Goal: Communication & Community: Answer question/provide support

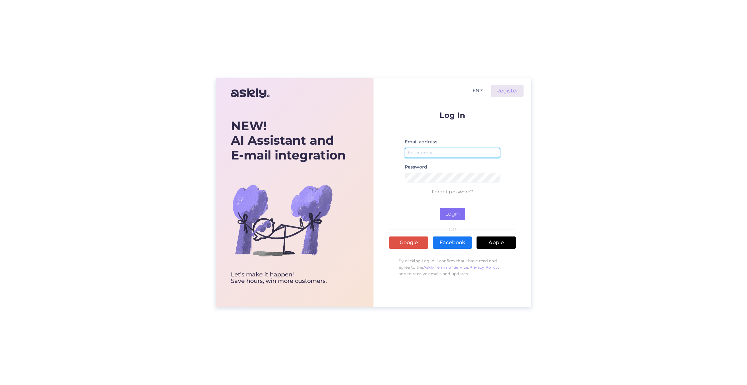
type input "[EMAIL_ADDRESS][DOMAIN_NAME]"
click at [449, 210] on button "Login" at bounding box center [452, 214] width 25 height 12
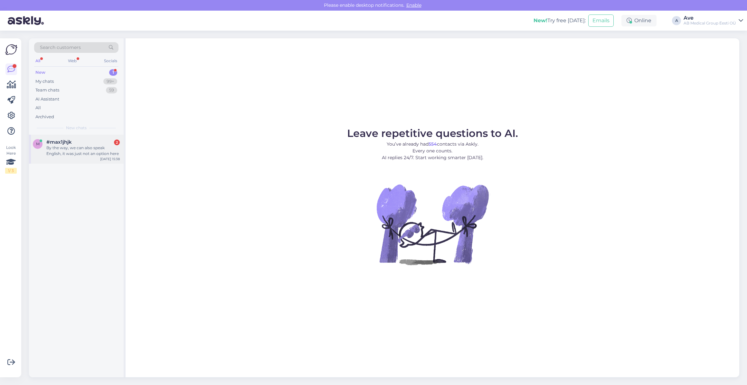
click at [87, 141] on div "#max1jhjk 2" at bounding box center [82, 142] width 73 height 6
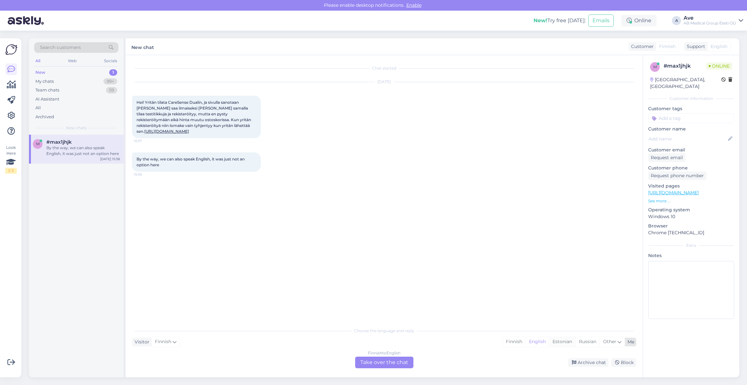
click at [564, 343] on div "Estonian" at bounding box center [562, 342] width 26 height 10
click at [382, 362] on div "Finnish to Estonian Take over the chat" at bounding box center [384, 363] width 58 height 12
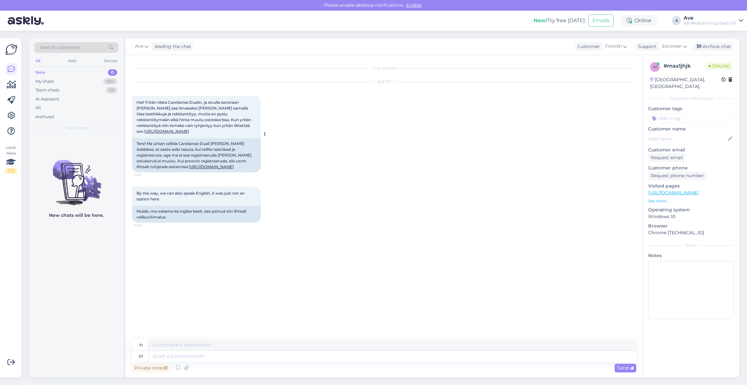
click at [230, 169] on link "[URL][DOMAIN_NAME]" at bounding box center [211, 166] width 45 height 5
click at [211, 357] on textarea at bounding box center [393, 356] width 488 height 11
type textarea "Tere."
type textarea "Hei."
type textarea "Tere. Mille"
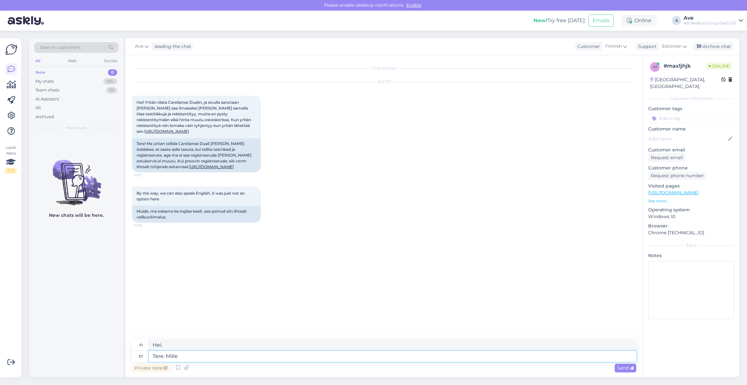
type textarea "Hei. Mitä?"
type textarea "Tere. Mille ta"
type textarea "Hei. Mikä hätänä?"
type textarea "Tere. Mille"
type textarea "Hei. Mitä?"
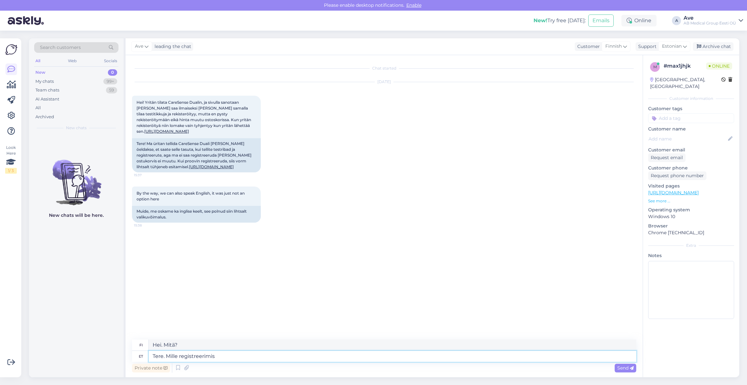
type textarea "Tere. Mille registreerimis"
type textarea "Hei. Mikä on rekisteröinti?"
type textarea "Tere. Mille registreerimis vorm"
type textarea "Hei. Mikä on rekisteröintilomake?"
type textarea "Tere. Mille registreerimis vorm tühistab"
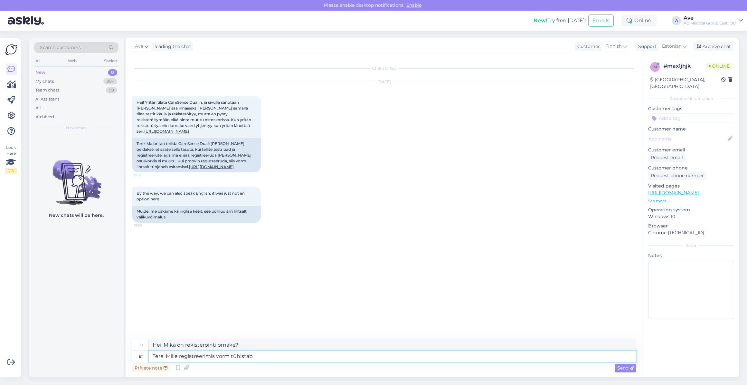
type textarea "Hei. Mikä rekisteröintilomake peruuttaa"
type textarea "Tere. Mille registreerimis vorm tühistab."
type textarea "Hei. Mitä rekisteröintilomake peruu?"
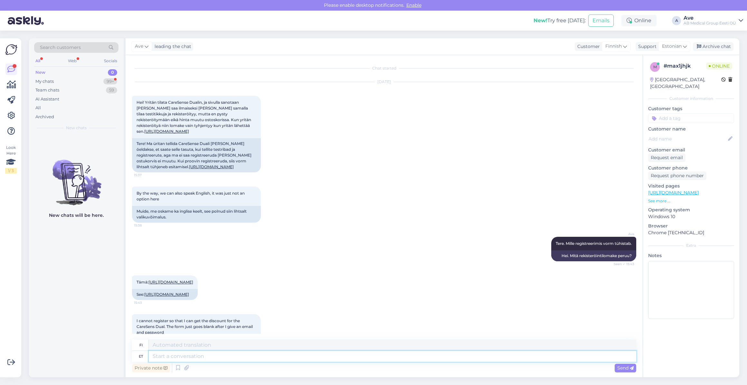
scroll to position [58, 0]
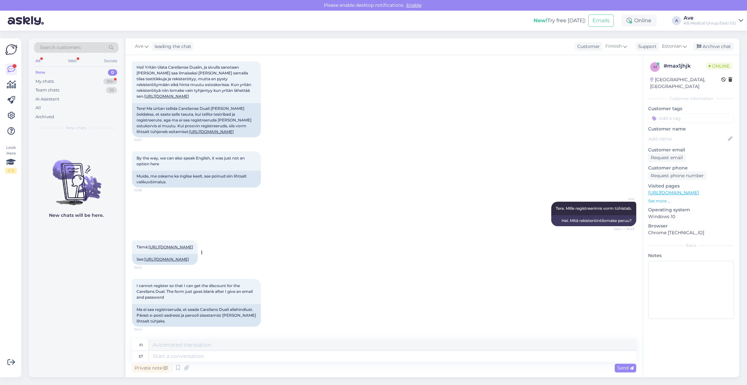
click at [172, 261] on link "[URL][DOMAIN_NAME]" at bounding box center [166, 259] width 45 height 5
click at [183, 359] on textarea at bounding box center [393, 356] width 488 height 11
type textarea "M"
type textarea "Mis"
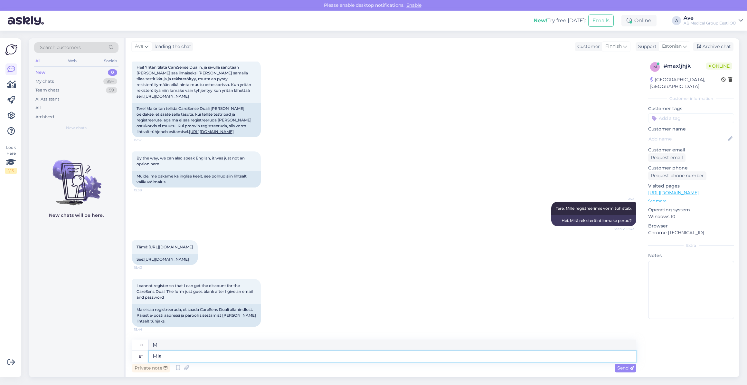
type textarea "Mitä"
type textarea "Mis vorm"
type textarea "Mikä muoto"
type textarea "Mis vorm."
type textarea "Mikä muoto."
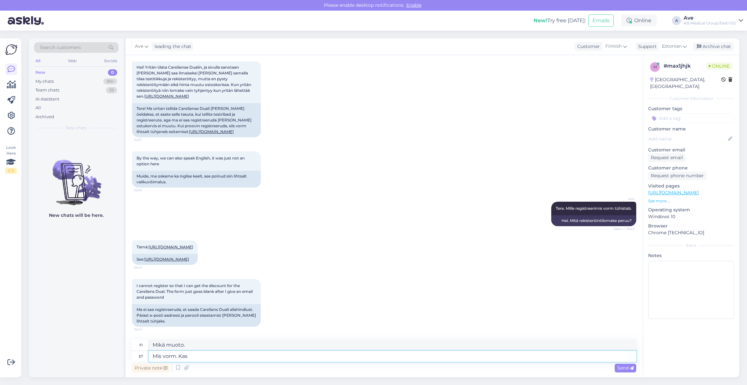
type textarea "Mis vorm. Kas"
type textarea "Mikä muoto on?"
type textarea "Mis vorm."
type textarea "Mikä muoto."
type textarea "Mis vorm. [PERSON_NAME]"
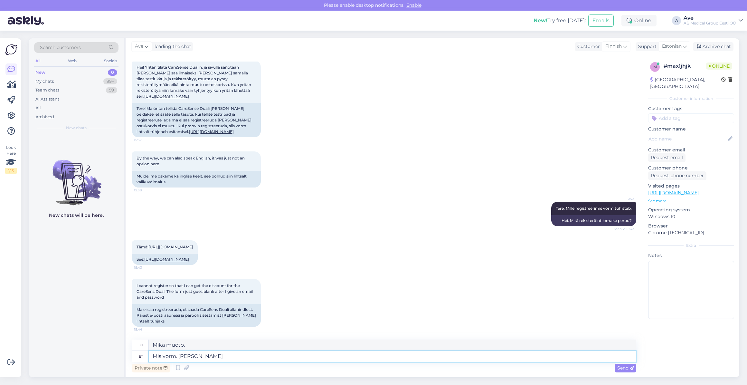
type textarea "Missä muodossa. [PERSON_NAME]"
type textarea "Mis vorm. Kui panete"
type textarea "Missä muodossa. [PERSON_NAME] laitat"
type textarea "Mis vorm. Kui panete ona"
type textarea "Mikä muoto. [PERSON_NAME] laitat päälle"
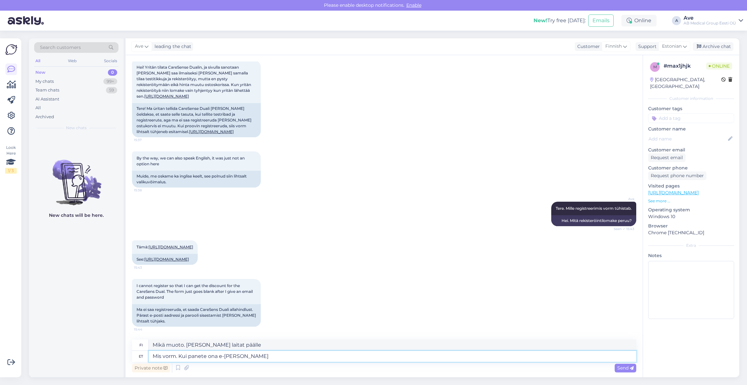
type textarea "Mis vorm. Kui panete ona e-[PERSON_NAME]"
type textarea "Millä lomakkeella? [PERSON_NAME] laitat sähköpostin ja"
type textarea "Mis vorm. Kui panete ona e-[PERSON_NAME] parooli s"
type textarea "Millä lomakkeella? [PERSON_NAME] laitat sähköpostiosoitteen ja salasanan"
type textarea "Mis vorm. Kui panete ona e-[PERSON_NAME] parooli s,"
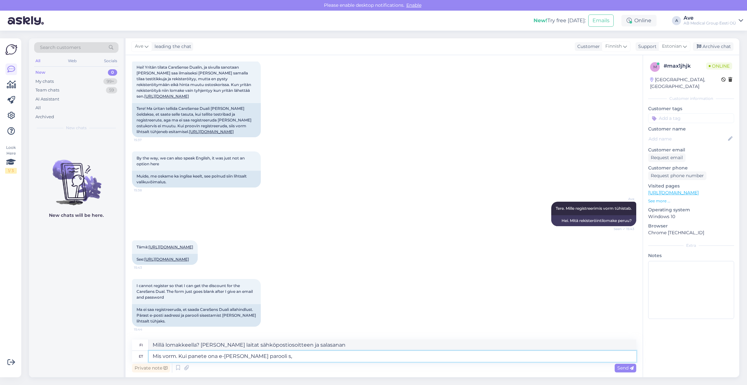
type textarea "Millä lomakkeella? [PERSON_NAME] annat sähköpostiosoitteen ja salasanan"
type textarea "Mis vorm. Kui panete ona e-[PERSON_NAME] parooli"
type textarea "Millä lomakkeella? [PERSON_NAME] laitat sähköpostiosoitteen ja salasanan"
type textarea "Mis vorm. Kui panete ona e-[PERSON_NAME] parooli , s"
type textarea "Millä lomakkeella? [PERSON_NAME] annat sähköpostiosoitteen ja salasanan,"
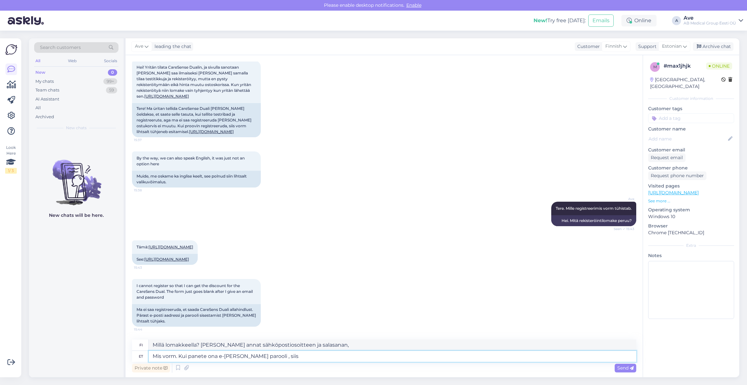
type textarea "Mis vorm. Kui panete ona e-[PERSON_NAME] parooli , siis"
type textarea "Millä lomakkeella? [PERSON_NAME] laitat sähköpostiosoitteen ja salasanan, niin"
type textarea "Mis vorm. Kui panete ona e-[PERSON_NAME] parooli , siis peate"
type textarea "Millä lomakkeella? [PERSON_NAME] laitat sähköpostiosoitteen ja salasanan, sinun…"
type textarea "Mis vorm. Kui panete ona e-[PERSON_NAME] parooli , siis peate täitma o"
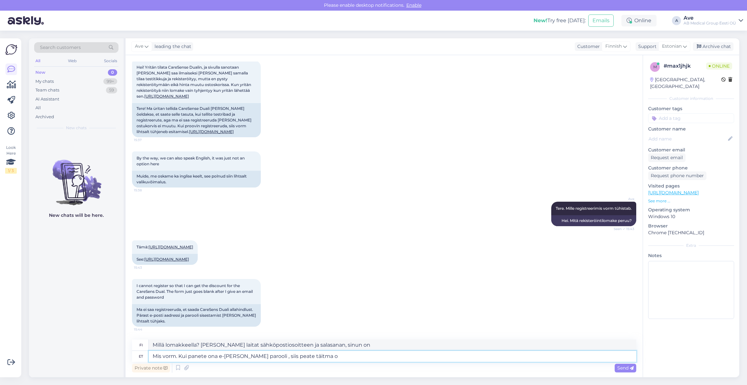
type textarea "[PERSON_NAME]? [PERSON_NAME] laitat sähköpostiosoitteen ja salasanan, sinun on …"
type textarea "Mis vorm. Kui panete ona e-[PERSON_NAME] parooli , siis peate täitma oma"
type textarea "[PERSON_NAME]? [PERSON_NAME] annat sähköpostiosoitteen ja salasanan, sinun on t…"
type textarea "Mis vorm. Kui panete ona e-[PERSON_NAME] parooli , siis peate täitma oma andmed"
type textarea "Mikä lomake. [PERSON_NAME] annat sähköpostiosoitteen ja salasanan, sinun on täy…"
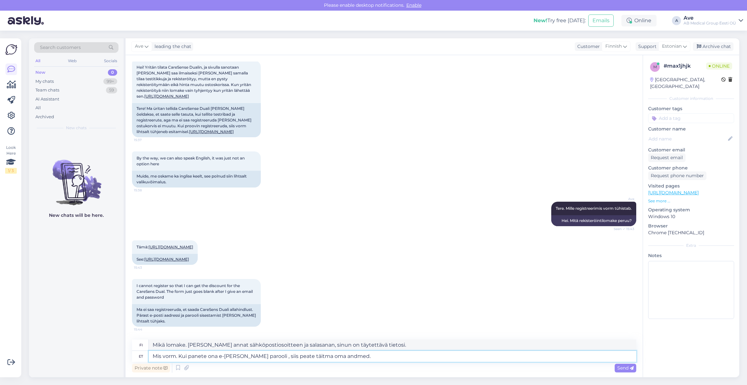
type textarea "Mis vorm. Kui panete ona e-[PERSON_NAME] parooli , siis peate täitma oma andmed."
type textarea "Mikä lomake. [PERSON_NAME] laitat sähköpostiosoitteen ja salasanan, sinun on tä…"
type textarea "Mis vorm. Kui panete ona e-[PERSON_NAME] parooli , siis peate täitma oma andmed…"
type textarea "Mikä lomake. [PERSON_NAME] annat sähköpostiosoitteen ja salasanan, sinun on täy…"
type textarea "Mis vorm. Kui panete ona e-[PERSON_NAME] parooli , siis peate täitma oma andmed…"
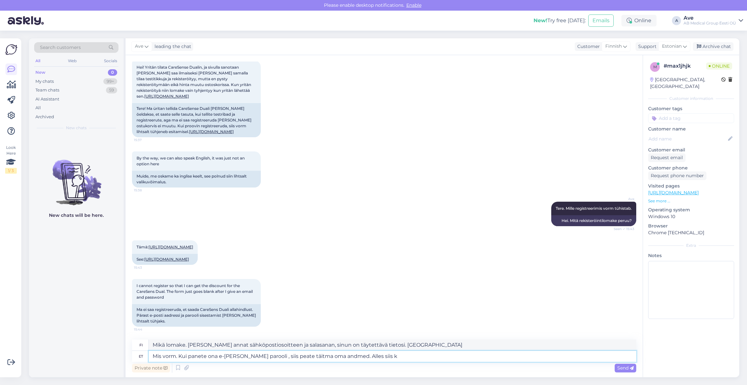
type textarea "[PERSON_NAME]? [PERSON_NAME] annat sähköpostiosoitteen ja salasanan, sinun on t…"
type textarea "Mis vorm. Kui panete ona e-[PERSON_NAME] parooli , siis peate täitma oma andmed…"
type textarea "[PERSON_NAME]? [PERSON_NAME] laitat sähköpostiosoitteen ja salasanan, sinun on …"
type textarea "Mis vorm. Kui panete ona e-[PERSON_NAME] parooli , siis peate täitma oma andmed…"
type textarea "[PERSON_NAME]? [PERSON_NAME] laitat sähköpostiosoitteen ja salasanan, sinun on …"
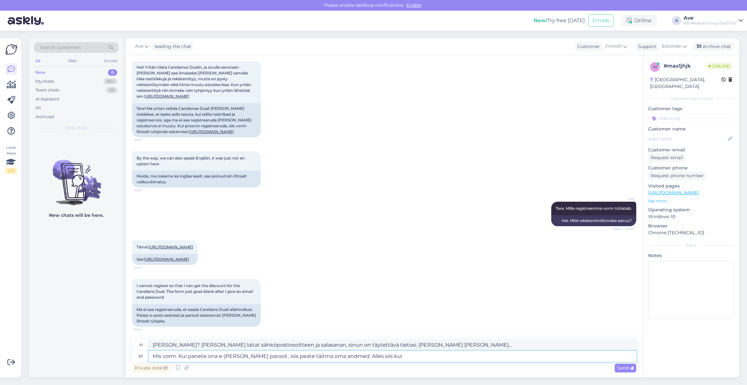
type textarea "Mis vorm. Kui panete ona e-[PERSON_NAME] parooli , siis peate täitma oma andmed…"
type textarea "[PERSON_NAME]? [PERSON_NAME] annat sähköpostiosoitteen ja salasanan, sinun on t…"
type textarea "Mis vorm. Kui panete ona e-[PERSON_NAME] parooli , siis peate täitma oma andmed…"
type textarea "Mikä lomake. [PERSON_NAME] annat sähköpostiosoitteen ja salasanan, sinun on täy…"
type textarea "Mis vorm. Kui panete ona e-[PERSON_NAME] parooli , siis peate täitma oma andmed."
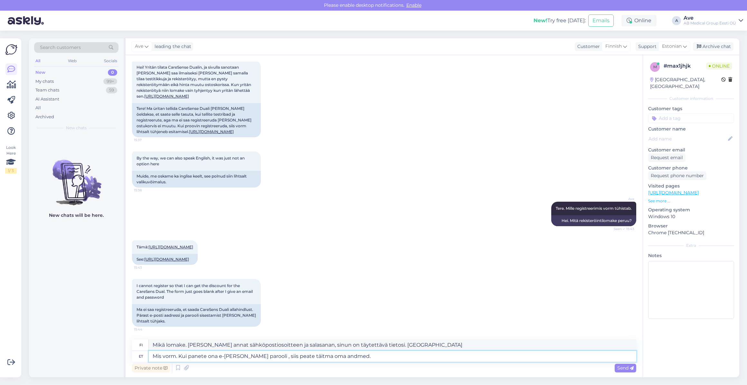
type textarea "Mikä lomake. [PERSON_NAME] laitat sähköpostiosoitteen ja salasanan, sinun on tä…"
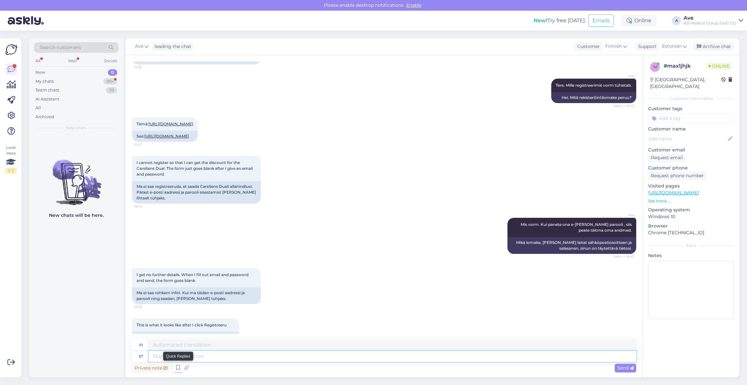
scroll to position [238, 0]
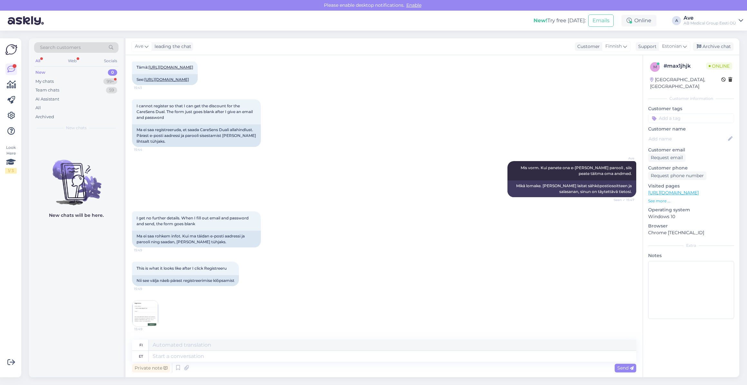
click at [149, 308] on img at bounding box center [145, 314] width 26 height 26
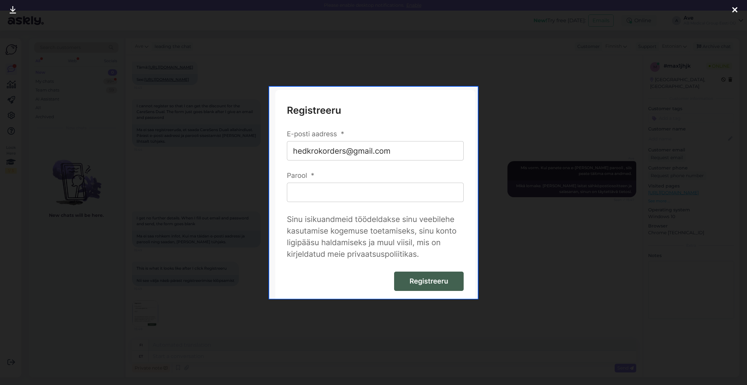
click at [149, 308] on div at bounding box center [373, 192] width 747 height 385
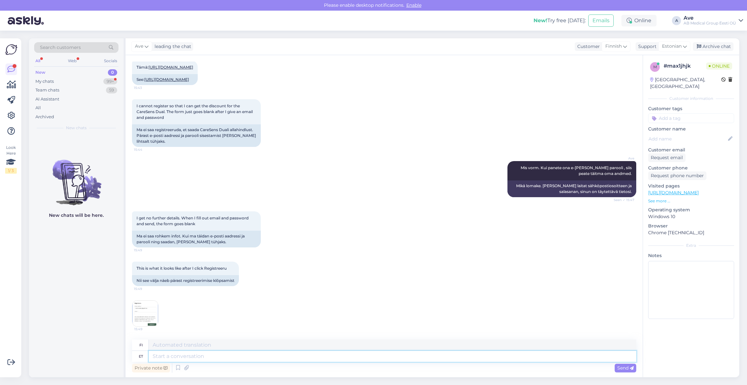
click at [177, 355] on textarea at bounding box center [393, 356] width 488 height 11
type textarea "parool"
type textarea "salasana"
type textarea "parool läheb"
type textarea "salasana menee"
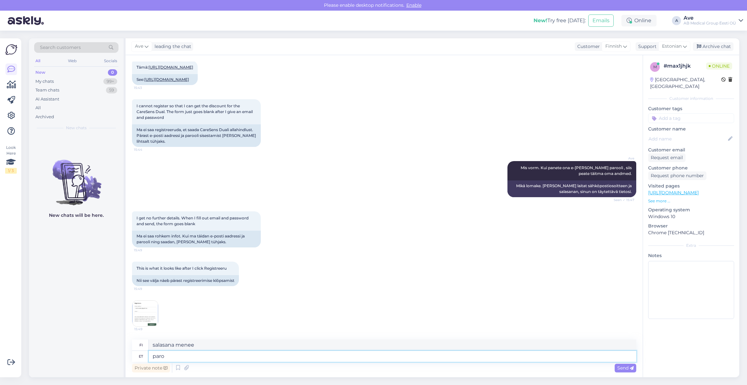
type textarea "par"
type textarea "salasana"
type textarea "p"
type textarea "kas"
type textarea "onko"
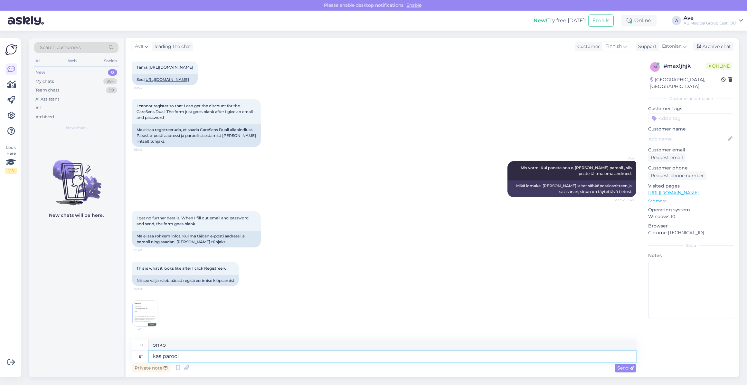
type textarea "kas parool l"
type textarea "on salasana"
type textarea "kas parool läheb"
type textarea "[PERSON_NAME]?"
type textarea "kas parool läheb tühjaks"
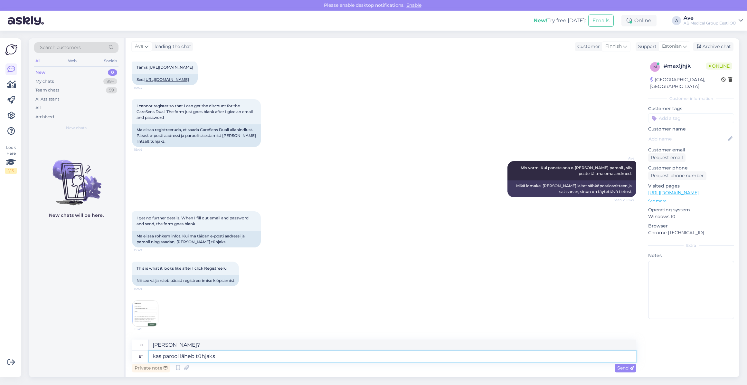
type textarea "vanheneeko salasana?"
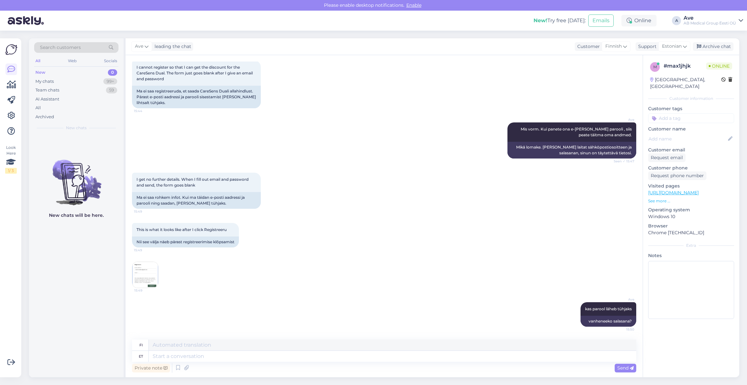
click at [147, 275] on img at bounding box center [145, 275] width 26 height 26
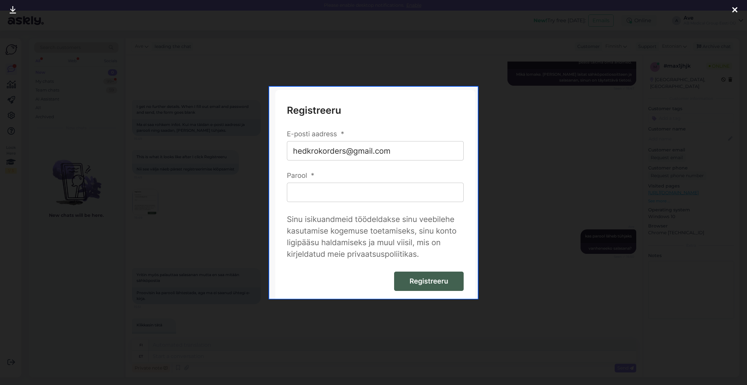
scroll to position [406, 0]
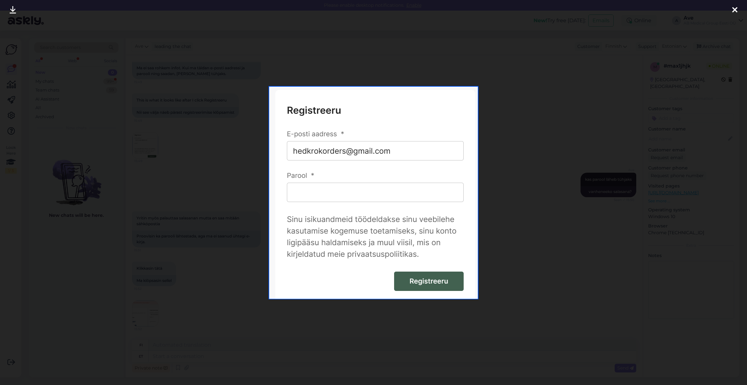
click at [137, 42] on div at bounding box center [373, 192] width 747 height 385
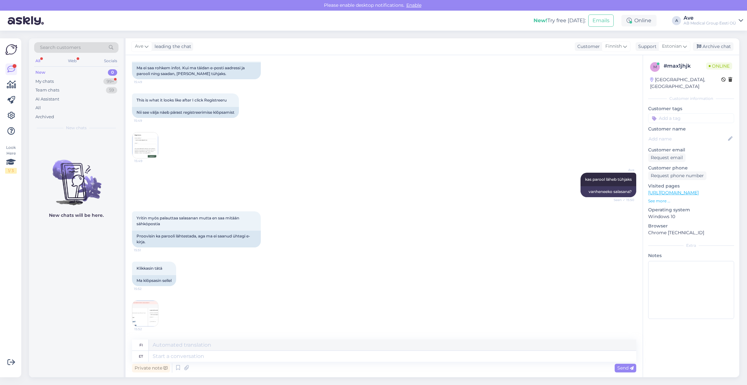
click at [141, 320] on img at bounding box center [145, 314] width 26 height 26
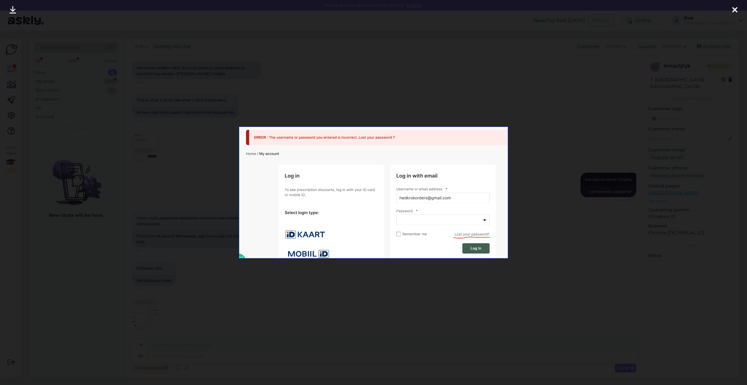
click at [141, 320] on div at bounding box center [373, 192] width 747 height 385
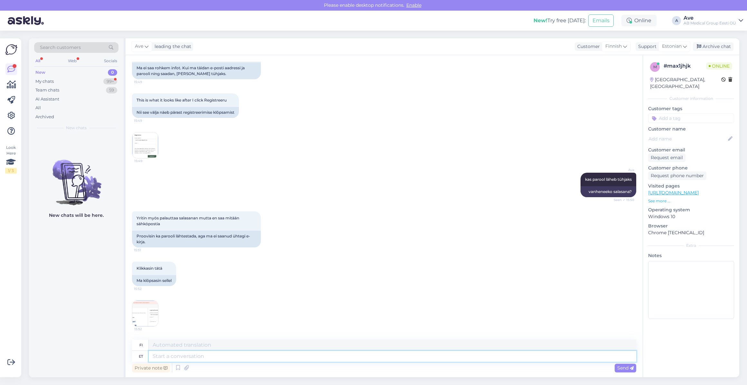
click at [176, 357] on textarea at bounding box center [393, 356] width 488 height 11
type textarea "see"
type textarea "tämä"
type textarea "see on k"
type textarea "tämä on"
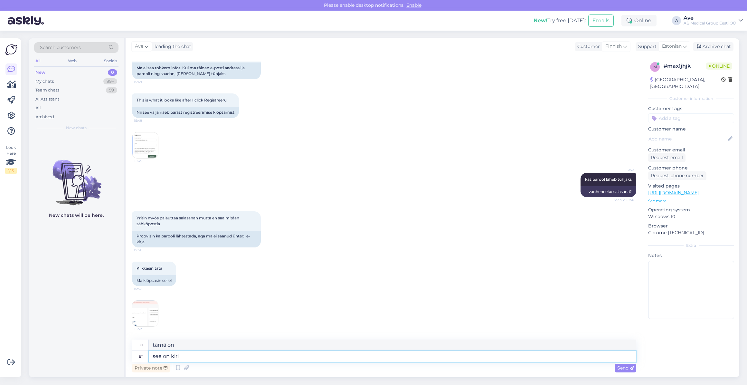
type textarea "see on kiri"
type textarea "tämä on kirje"
type textarea "see on kiri , e"
type textarea "tämä on kirje,"
type textarea "see on kiri , et"
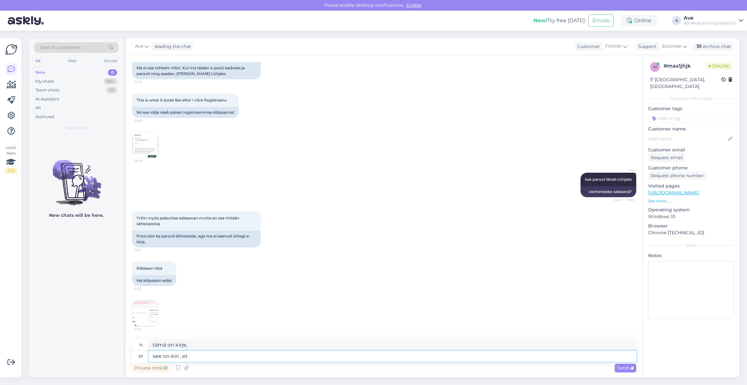
type textarea "tämä on kirje, joka"
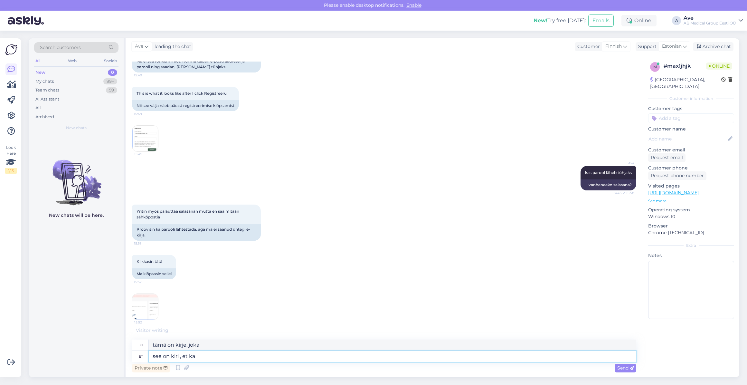
type textarea "see on kiri , et kao"
type textarea "Tämä on katoamiseen tarkoitettu kirje."
type textarea "see on kiri , et"
type textarea "tämä on kirje, joka"
type textarea "see on kiri , et unustasite o"
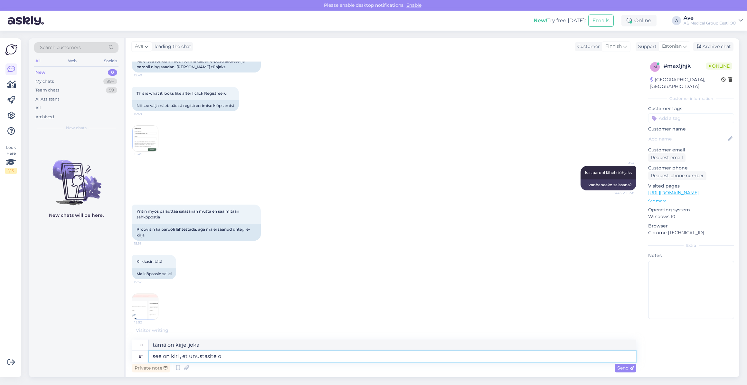
type textarea "Tämä on se kirje, jonka unohdit."
type textarea "see on kiri , et unustasite oma"
type textarea "Tämä on kirje, jonka unohdit"
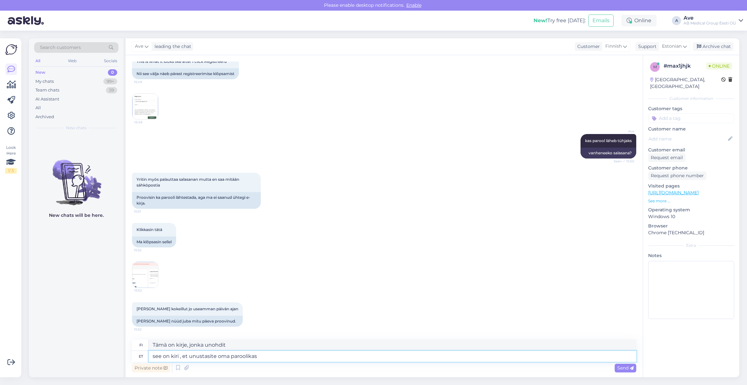
type textarea "see on kiri , et unustasite oma paroolikas o"
type textarea "Tämä on [PERSON_NAME] olet unohtanut salasanasi."
type textarea "see on kiri , et unustasite oma paroolikas olete varesem k"
type textarea "Tämä on [PERSON_NAME] unohdit salasanasi, oletko varis?"
type textarea "see on kiri , et unustasite oma paroolikas olete varesem klient"
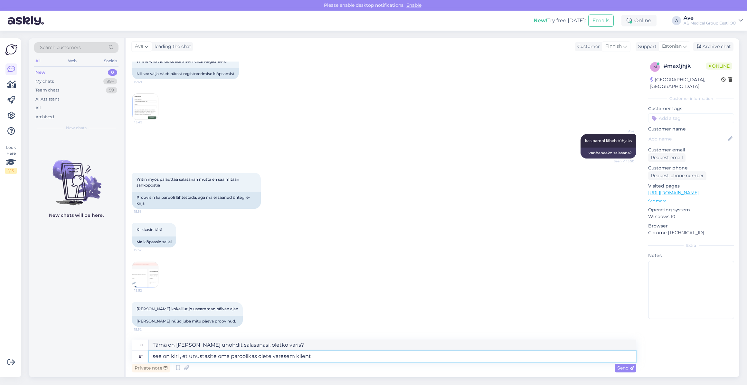
type textarea "Tämä on [PERSON_NAME] olet unohtanut salasanasi. Oletko aiempi asiakas?"
click at [248, 355] on textarea "see on kiri , et unustasite oma paroolikas olete varesem klient" at bounding box center [393, 356] width 488 height 11
click at [154, 357] on textarea "see on kiri , et unustasite oma parooli. Kas olete varesem klient" at bounding box center [393, 356] width 488 height 11
type textarea "See tähendabee on kiri , et unustasite oma parooli. Kas olete varesem klient"
type textarea "Tämä tarkoittaa, [PERSON_NAME] olet unohtanut salasanasi. Oletko aiempi asiakas?"
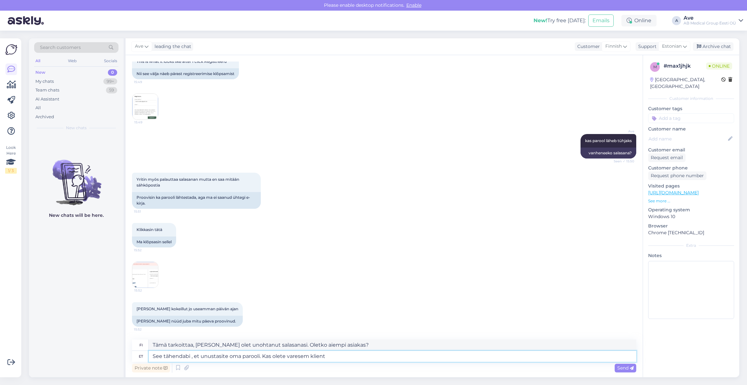
scroll to position [451, 0]
type textarea "See tähendab , et unustasite oma parooli. Kas olete varesem klient"
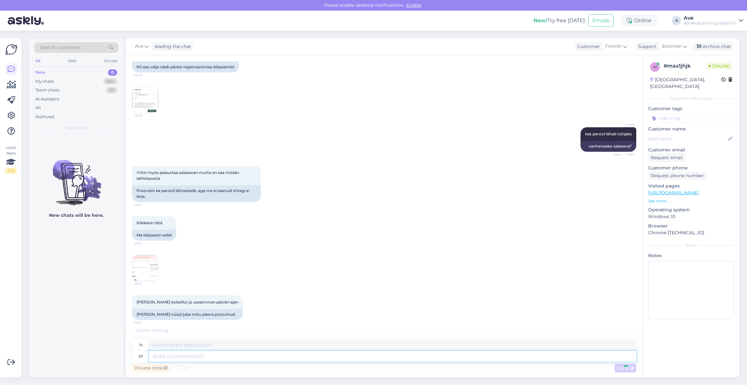
scroll to position [495, 0]
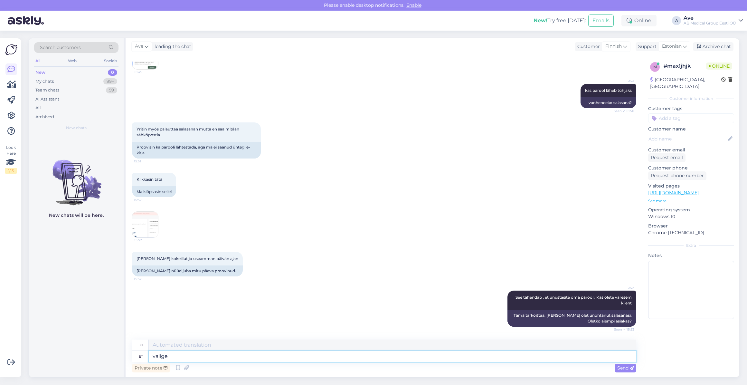
type textarea "valige"
type textarea "[PERSON_NAME]"
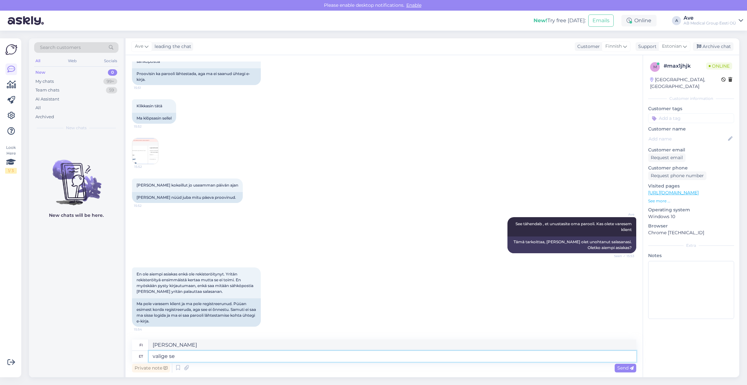
type textarea "valige see"
type textarea "valitse tämä"
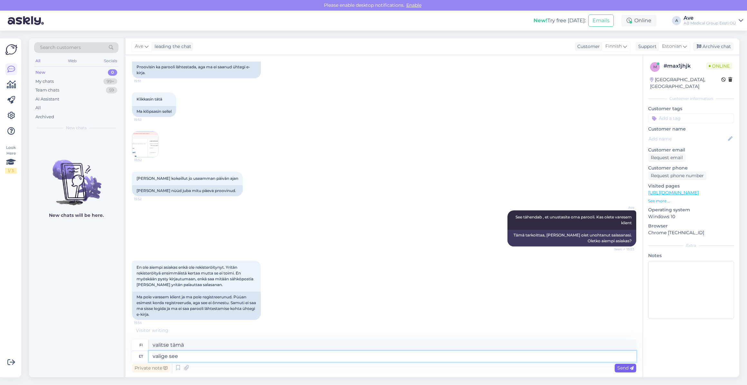
type textarea "valige see"
click at [632, 369] on icon at bounding box center [632, 368] width 4 height 4
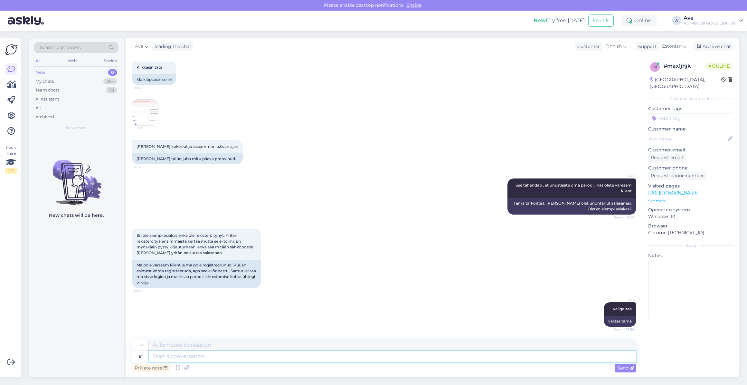
click at [256, 361] on textarea at bounding box center [393, 356] width 488 height 11
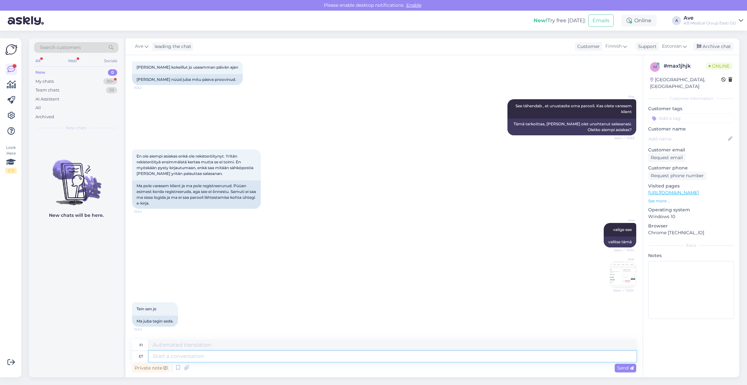
scroll to position [725, 0]
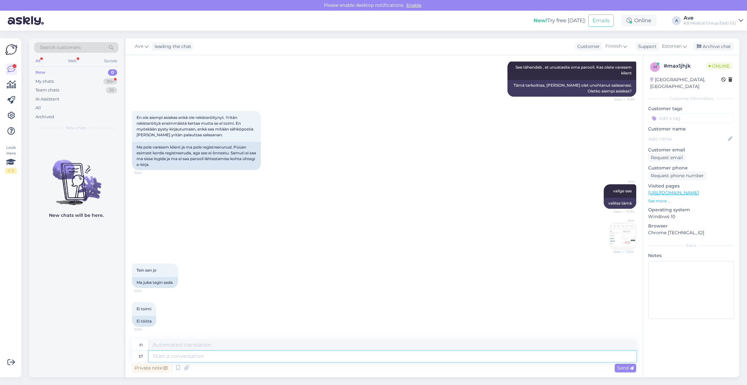
click at [194, 354] on textarea at bounding box center [393, 356] width 488 height 11
type textarea "just"
type textarea "vain"
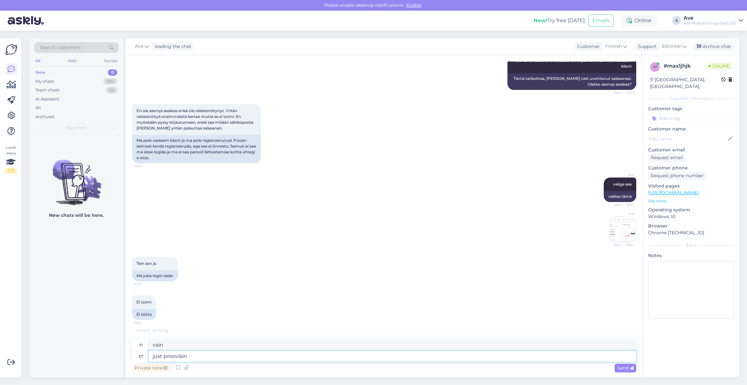
type textarea "just proovisin t"
type textarea "Yritin juuri."
type textarea "just proovisin töötab."
type textarea "kokeilin juuri, toimiiko."
click at [155, 355] on textarea "just proovisin töötab." at bounding box center [393, 356] width 488 height 11
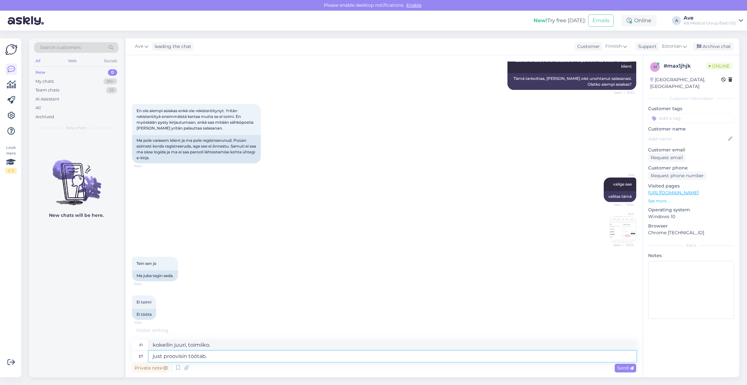
type textarea "ust proovisin töötab."
type textarea "Kokeilin [PERSON_NAME] se toimii."
type textarea "Just proovisin töötab."
type textarea "Kokeilin juuri, toimiiko."
click at [188, 354] on textarea "Just proovisin töötab." at bounding box center [393, 356] width 488 height 11
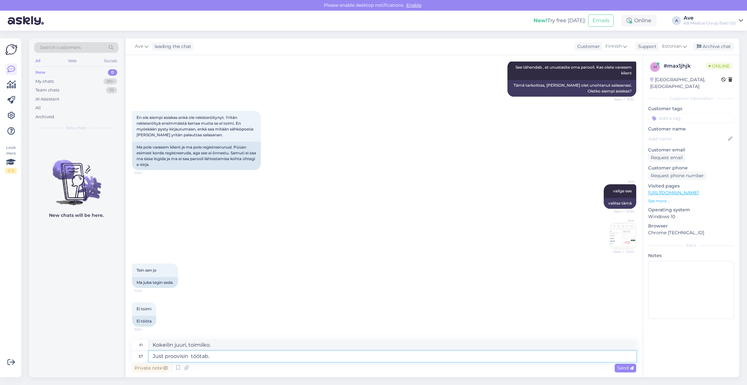
type textarea "Just proovisin l töötab."
type textarea "Kokeilin juuri ja se toimii."
type textarea "Just proovisin läv töötab."
type textarea "Kokeilin juuri kynnysarvoa."
type textarea "Just proovisin läb töötab."
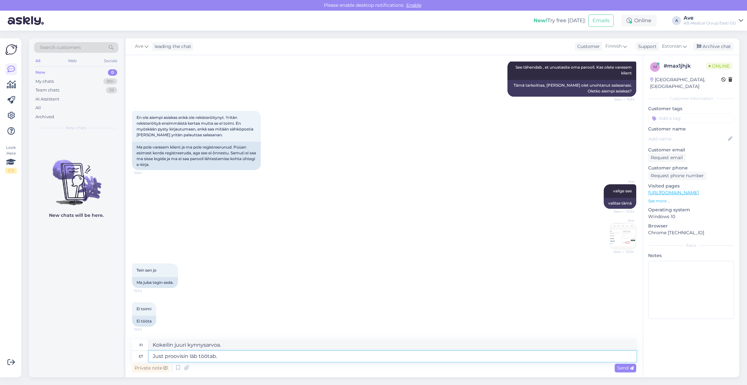
type textarea "Kokeilin juuri ja se toimii."
type textarea "Just proovisin läbi töötab."
type textarea "Juuri kokeiltu ja se toimii."
type textarea "Just proovisin läbi, töötab."
type textarea "Kokeilin juuri, se toimii."
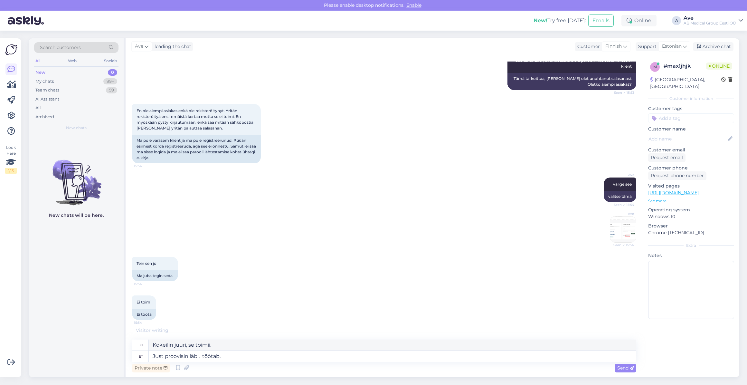
click at [629, 235] on img at bounding box center [624, 230] width 26 height 26
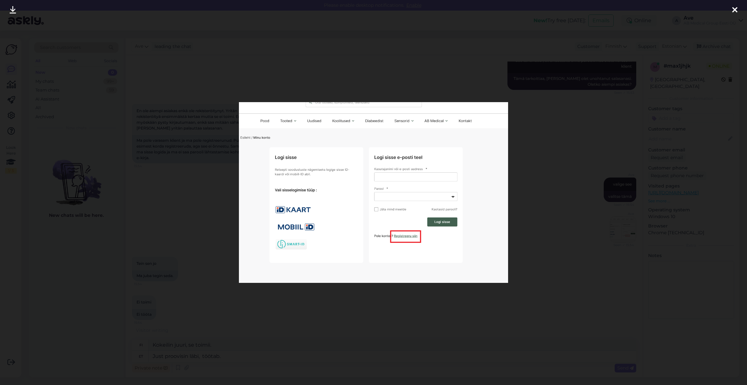
click at [554, 226] on div at bounding box center [373, 192] width 747 height 385
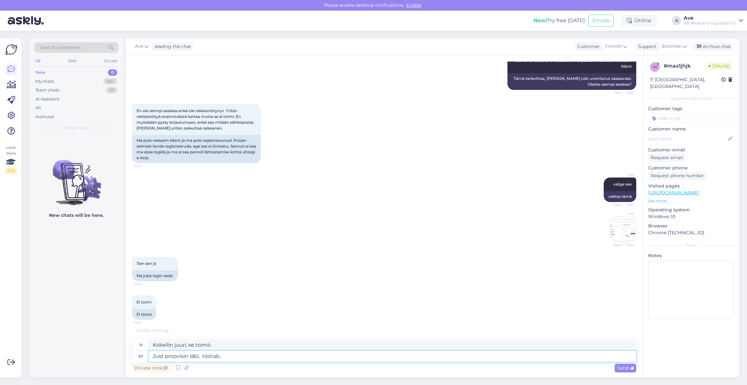
click at [227, 360] on textarea "Just proovisin läbi, töötab." at bounding box center [393, 356] width 488 height 11
type textarea "Just proovisin läbi, töötab. Teie"
type textarea "Kokeilin juuri, se toimii. [GEOGRAPHIC_DATA]."
type textarea "Just proovisin läbi, töötab. Teie valisite"
type textarea "Kokeilin juuri, se toimii. Sinä valitsit."
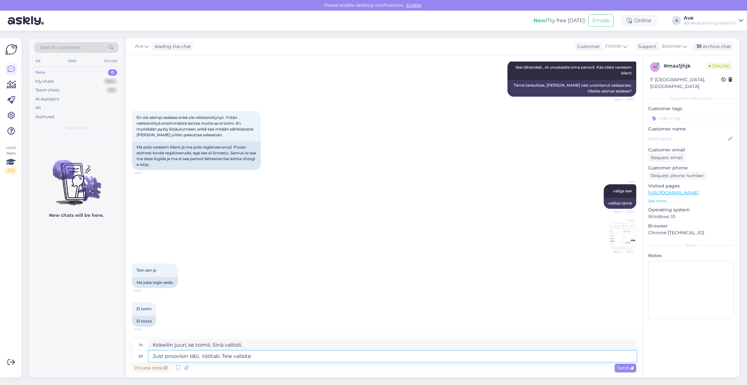
scroll to position [775, 0]
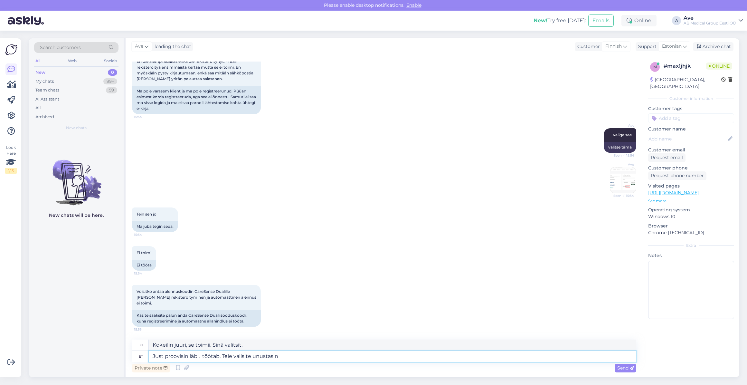
type textarea "Just proovisin läbi, töötab. Teie valisite unustasin p"
type textarea "Kokeilin juuri, se toimii. Sinä valitsit, minä unohdin."
type textarea "Just proovisin läbi, töötab. Teie valisite unustasin parooli ,"
type textarea "Kokeilin juuri, se toimii. Valitsit, [PERSON_NAME] unohdin salasanani."
type textarea "Just proovisin läbi, töötab. Teie valisite unustasin parooli , m"
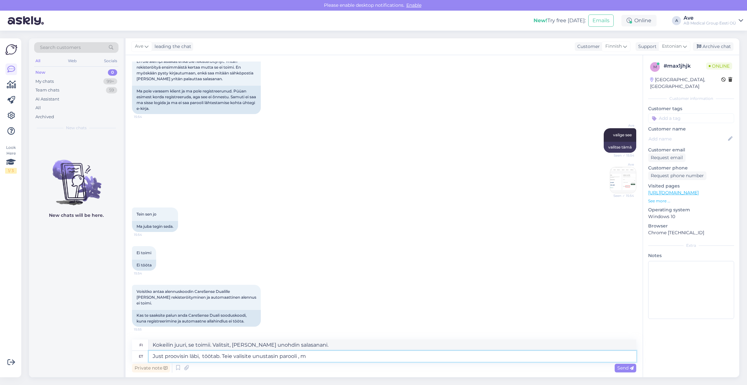
type textarea "Kokeilin juuri, se toimii. Valitsit "Unohdin salasanani"."
type textarea "Just proovisin läbi, töötab. Teie valisite unustasin parooli , mitte"
type textarea "Kokeilin juuri, se toimii. Valitsit "unohtuiko salasanani", etkä "valinnut""
type textarea "Just proovisin läbi, töötab. Teie valisite unustasin parooli , mitte registreeri"
type textarea "Kokeilin juuri, se toimii. Valitsit "unohtuiko salasanasi" etkä rekisteröitymis…"
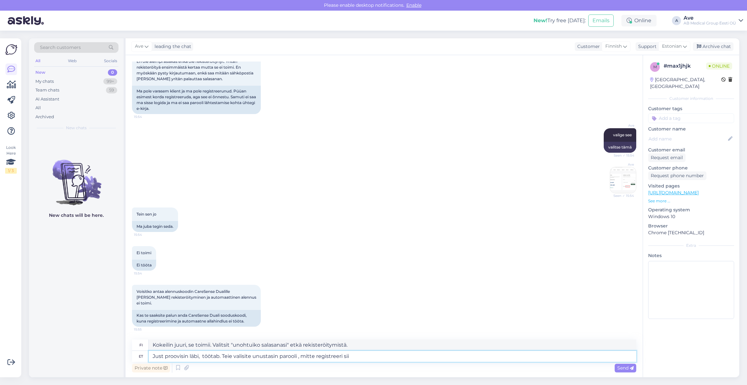
type textarea "Just proovisin läbi, töötab. Teie valisite unustasin parooli , mitte registreer…"
type textarea "Kokeilin juuri, se toimii. Valitsit "Unohdin salasanani" etkä rekisteröityä tän…"
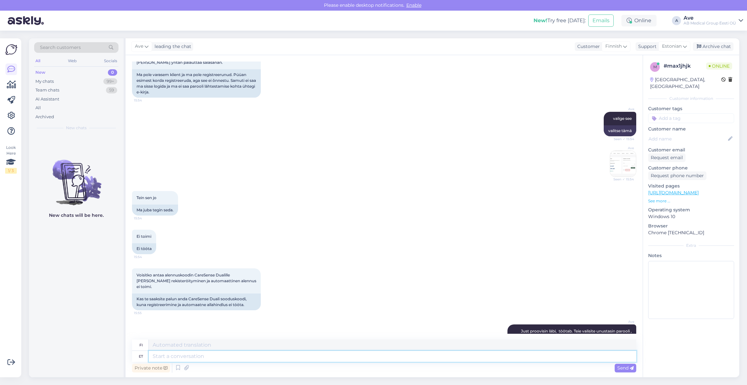
scroll to position [825, 0]
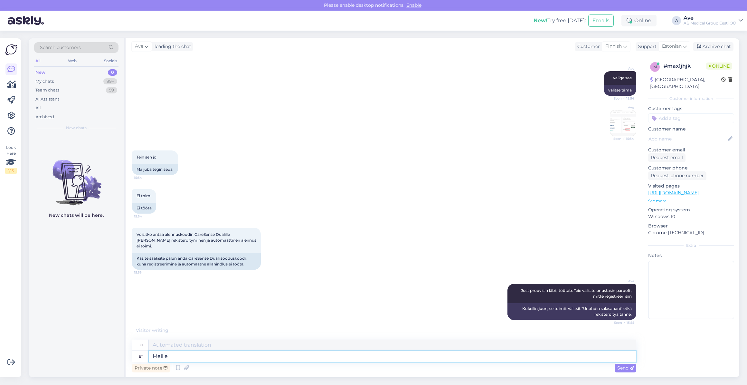
type textarea "[PERSON_NAME]"
type textarea "Me"
type textarea "[PERSON_NAME] o"
type textarea "Me emme"
type textarea "[PERSON_NAME] ole"
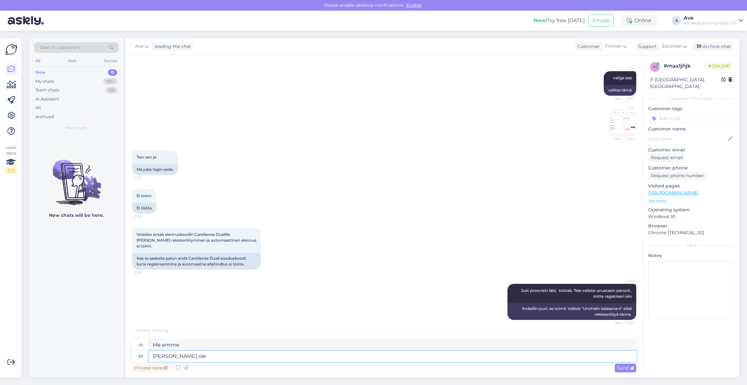
type textarea "Meillä ei ole"
type textarea "[PERSON_NAME] [PERSON_NAME] s"
type textarea "Meillä ei ole erillistä"
type textarea "[PERSON_NAME] [PERSON_NAME] sooduskoodi,"
type textarea "Meillä ei ole erillistä alennuskoodia,"
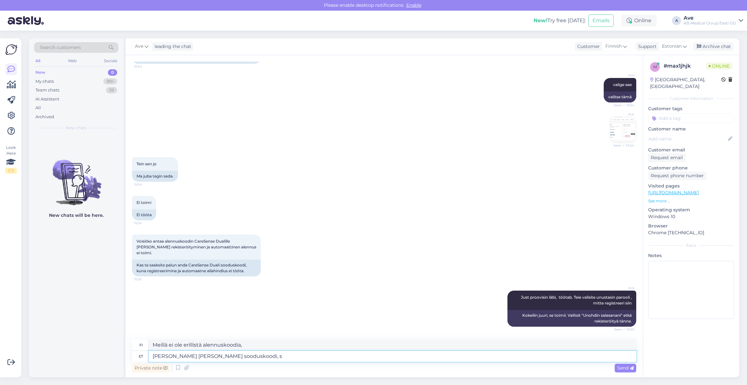
type textarea "[PERSON_NAME] [PERSON_NAME] sooduskoodi, sü"
type textarea "Meillä ei ole erillistä alennuskoodia, s."
type textarea "[PERSON_NAME] [PERSON_NAME] sooduskoodi, süsteem"
type textarea "Meillä ei ole erillistä alennuskoodijärjestelmää"
type textarea "[PERSON_NAME] [PERSON_NAME] sooduskoodi, süsteem v"
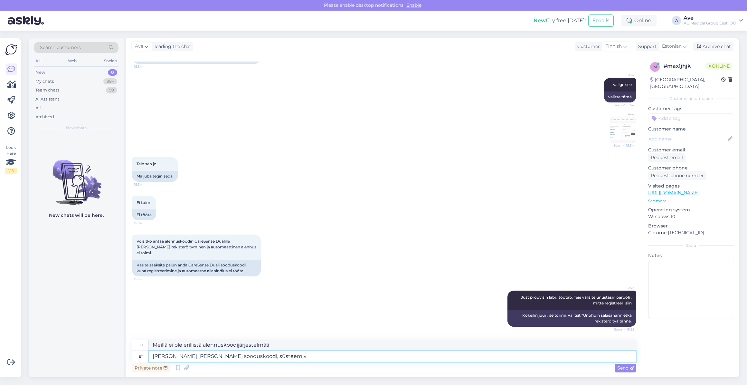
type textarea "Meillä ei ole erillistä alennuskoodia, järjestelmä v"
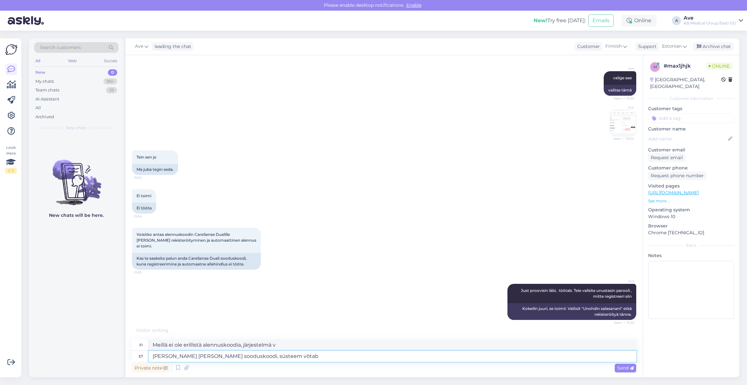
type textarea "[PERSON_NAME] [PERSON_NAME] sooduskoodi, süsteem võtab s"
type textarea "Meillä ei ole erillistä alennuskoodia, järjestelmä ottaa"
type textarea "[PERSON_NAME] [PERSON_NAME] sooduskoodi, süsteem võtab selle o"
type textarea "Meillä ei ole erillistä alennuskoodia, järjestelmä ottaa sen vastaan."
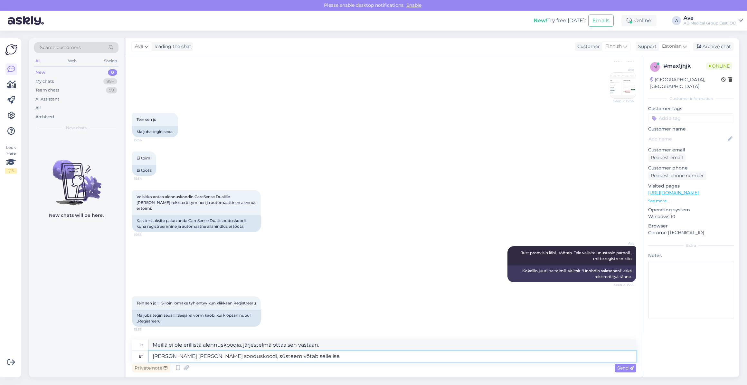
type textarea "[PERSON_NAME] [PERSON_NAME] sooduskoodi, süsteem võtab selle ise k"
type textarea "Meillä ei ole erillistä alennuskoodia, järjestelmä ottaa sen puolestasi."
type textarea "[PERSON_NAME] [PERSON_NAME] sooduskoodi, süsteem võtab selle ise kui"
type textarea "Meillä ei ole erillistä alennuskoodia, järjestelmä ottaa sen automaattisesti kä…"
type textarea "[PERSON_NAME] [PERSON_NAME] sooduskoodi, süsteem võtab selle ise kui klient s"
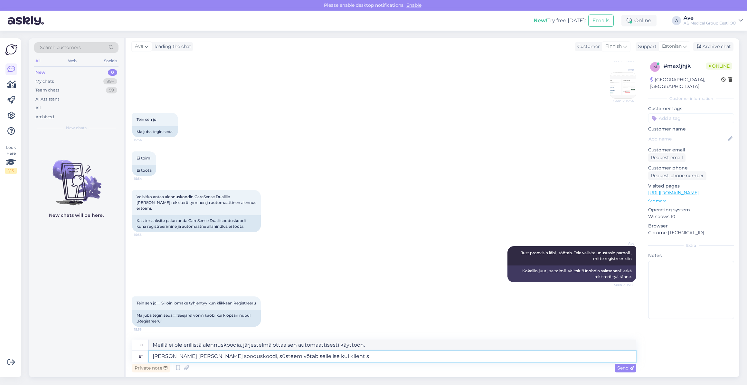
type textarea "Meillä ei ole erillistä alennuskoodia, järjestelmä ottaa sen puolestasi asiakka…"
type textarea "[PERSON_NAME] [PERSON_NAME] sooduskoodi, süsteem võtab selle ise kui klient sis…"
type textarea "Meillä ei ole erillistä alennuskoodia, vaan järjestelmä syöttää sen automaattis…"
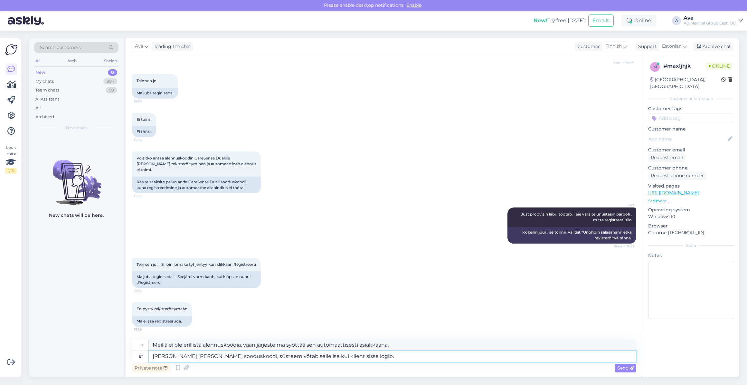
type textarea "[PERSON_NAME] [PERSON_NAME] sooduskoodi, süsteem võtab selle ise kui klient sis…"
type textarea "Meillä ei ole erillistä alennuskoodia, vaan järjestelmä käyttää sen automaattis…"
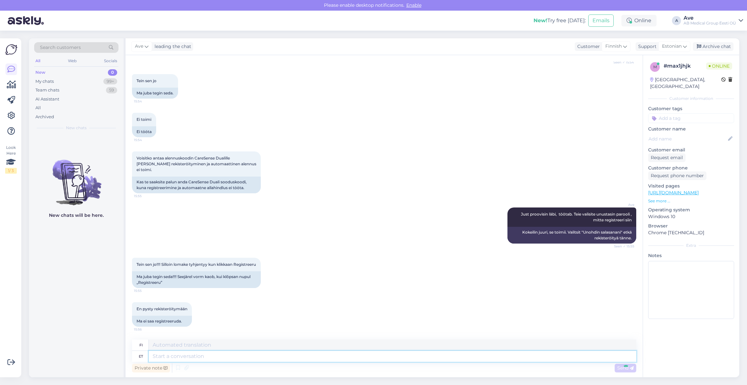
scroll to position [964, 0]
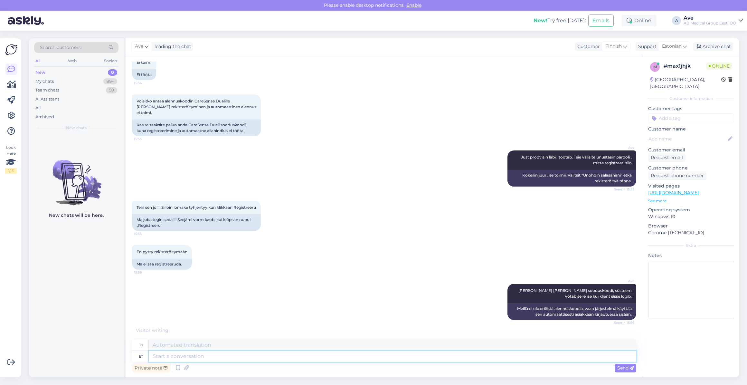
click at [229, 357] on textarea at bounding box center [393, 356] width 488 height 11
type textarea "teie"
type textarea "sinun"
type textarea "t"
type textarea "Teil k"
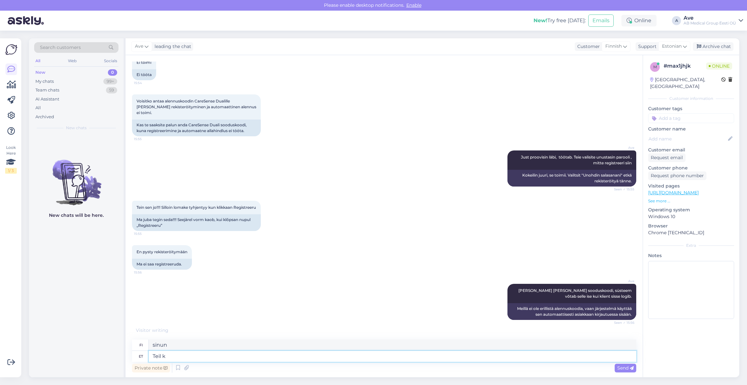
type textarea "Sinä"
type textarea "Teil ka"
type textarea "[PERSON_NAME]"
type textarea "Teil kao"
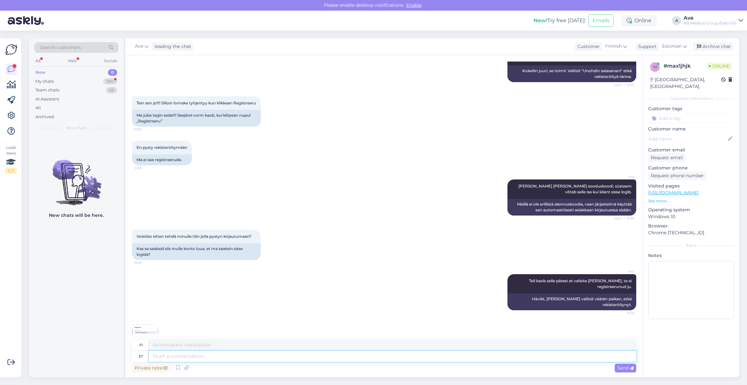
scroll to position [1132, 0]
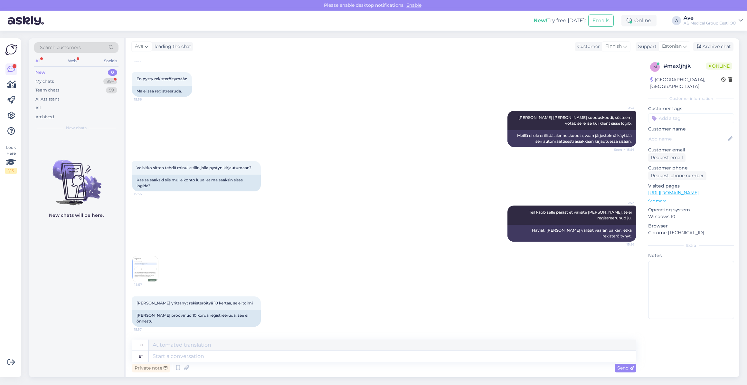
click at [147, 271] on img at bounding box center [145, 269] width 26 height 26
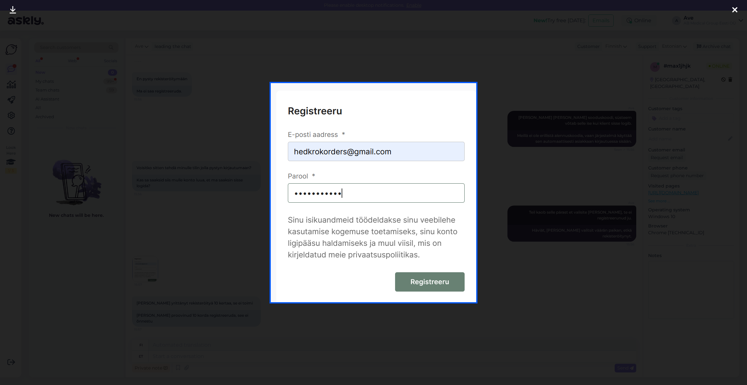
click at [147, 271] on div at bounding box center [373, 192] width 747 height 385
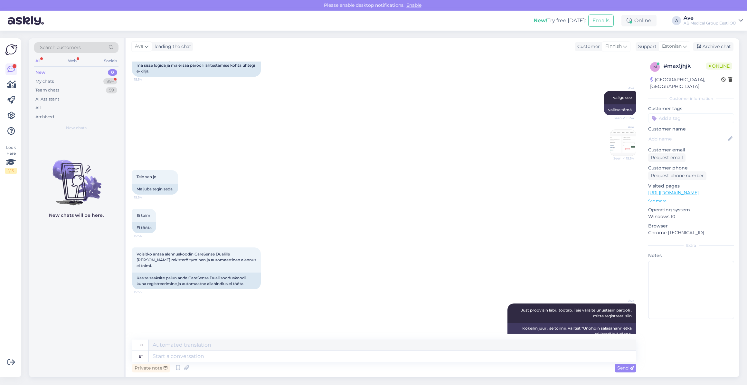
scroll to position [784, 0]
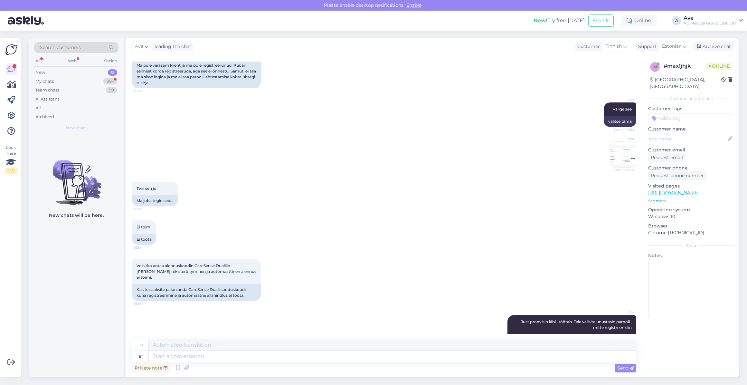
click at [616, 167] on img at bounding box center [624, 154] width 26 height 26
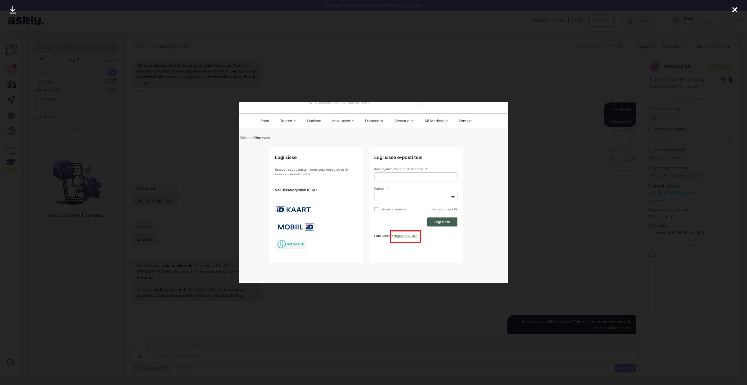
click at [576, 188] on div at bounding box center [373, 192] width 747 height 385
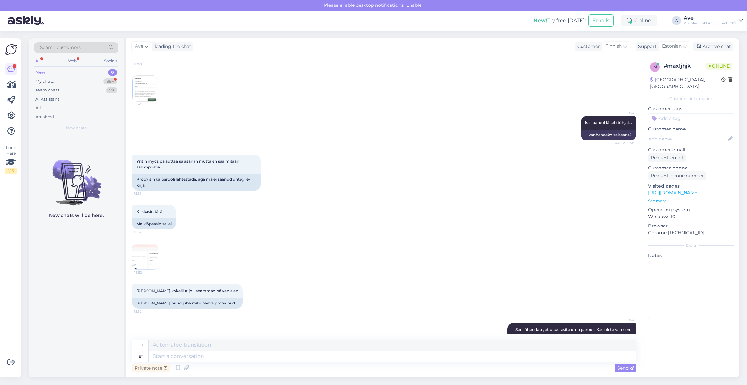
scroll to position [429, 0]
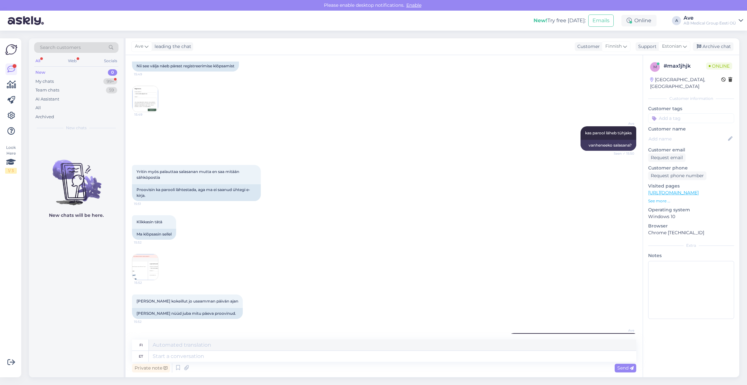
click at [150, 280] on img at bounding box center [145, 267] width 26 height 26
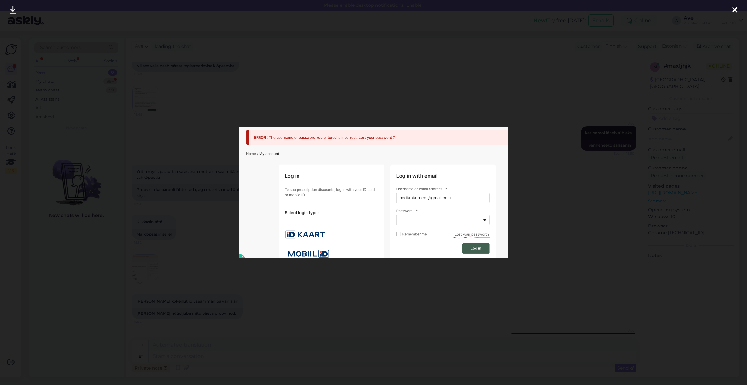
click at [155, 355] on div at bounding box center [373, 192] width 747 height 385
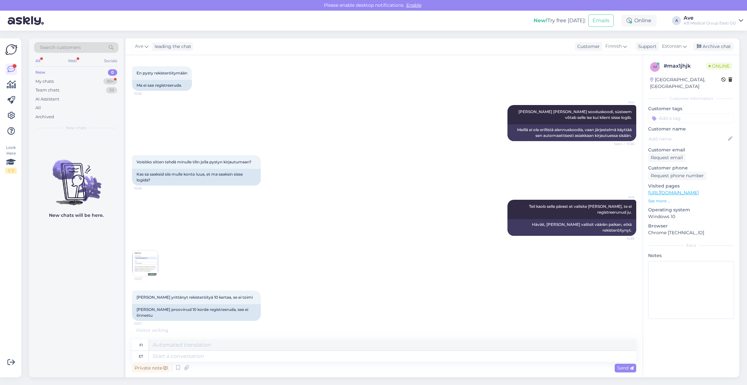
scroll to position [1177, 0]
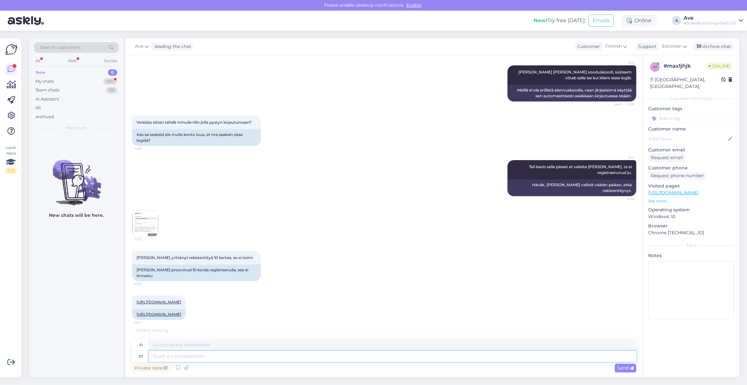
click at [183, 356] on textarea at bounding box center [393, 356] width 488 height 11
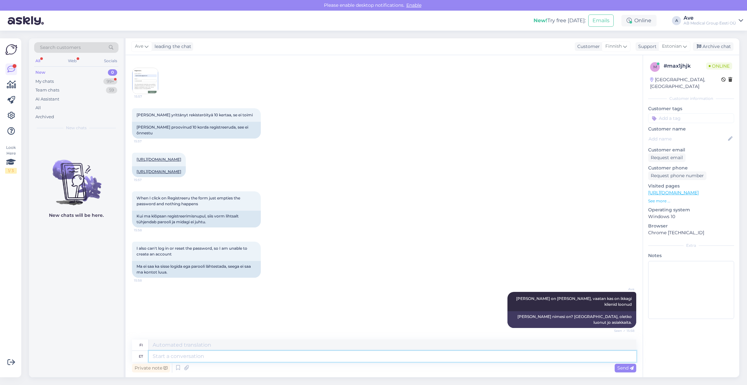
scroll to position [1348, 0]
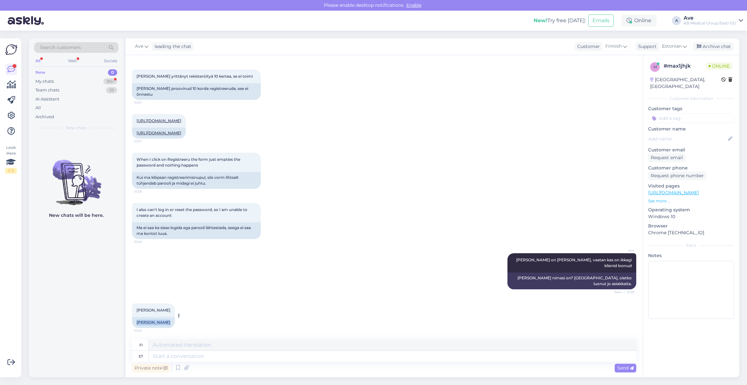
drag, startPoint x: 167, startPoint y: 322, endPoint x: 135, endPoint y: 322, distance: 32.2
click at [135, 322] on div "[PERSON_NAME]" at bounding box center [153, 322] width 43 height 11
copy div "[PERSON_NAME]"
click at [166, 356] on textarea at bounding box center [393, 356] width 488 height 11
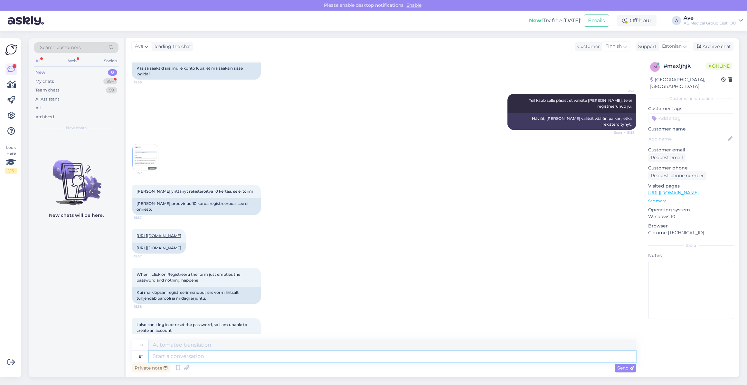
scroll to position [1219, 0]
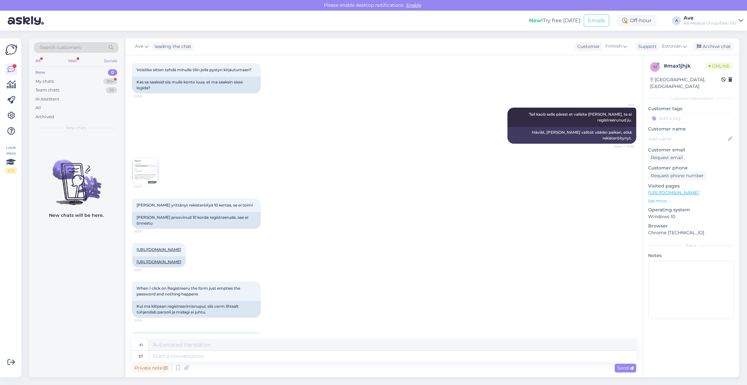
click at [146, 179] on img at bounding box center [145, 171] width 26 height 26
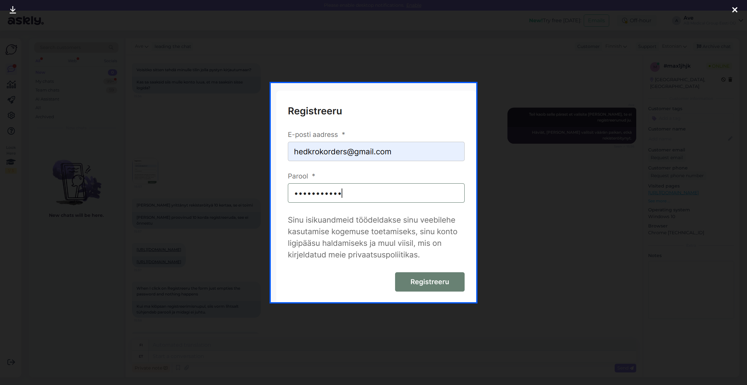
click at [86, 72] on div at bounding box center [373, 192] width 747 height 385
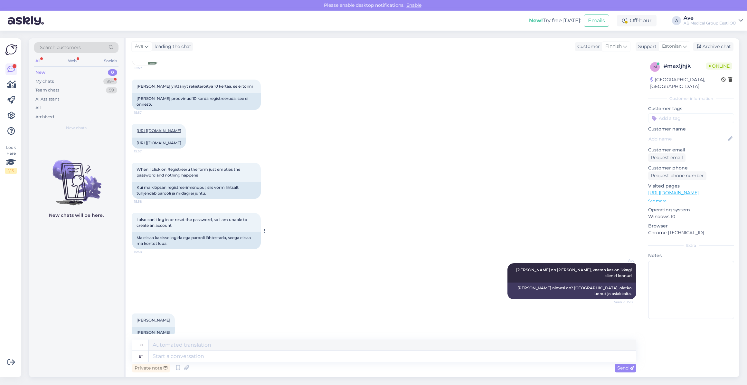
scroll to position [1348, 0]
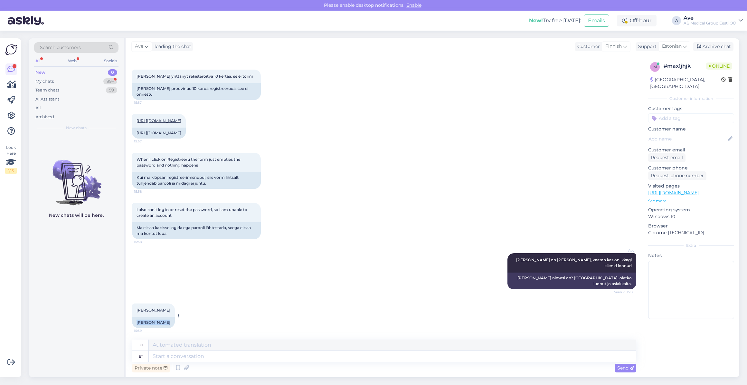
drag, startPoint x: 169, startPoint y: 321, endPoint x: 137, endPoint y: 319, distance: 31.7
click at [137, 319] on div "[PERSON_NAME] 15:59 [PERSON_NAME]" at bounding box center [153, 316] width 43 height 24
copy div "[PERSON_NAME]"
click at [178, 356] on textarea at bounding box center [393, 356] width 488 height 11
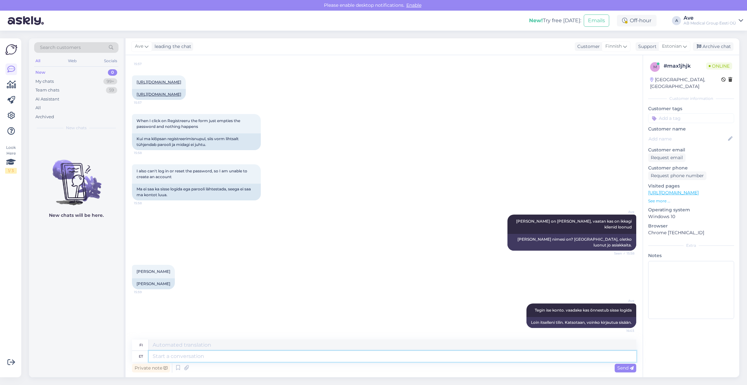
paste textarea "[EMAIL_ADDRESS][DOMAIN_NAME]"
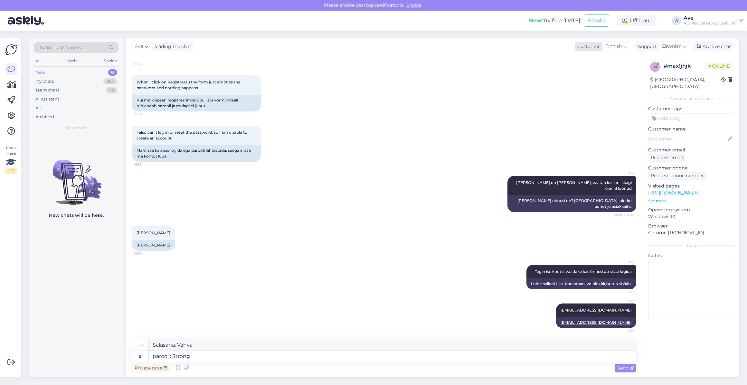
click at [628, 46] on div "Finnish" at bounding box center [616, 46] width 29 height 10
click at [591, 144] on link "English" at bounding box center [603, 147] width 71 height 10
click at [628, 366] on span "Send" at bounding box center [626, 368] width 16 height 6
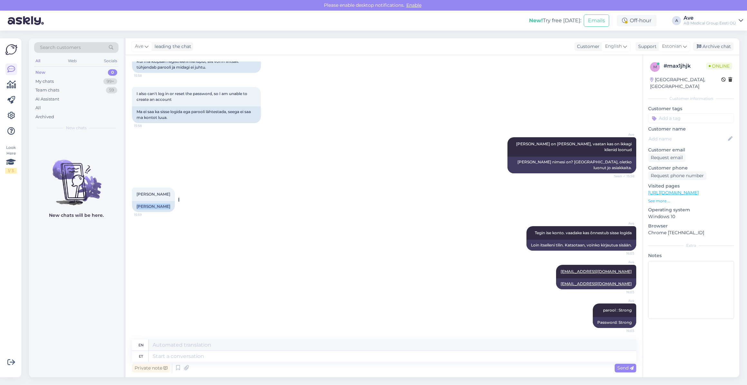
drag, startPoint x: 172, startPoint y: 204, endPoint x: 136, endPoint y: 206, distance: 36.1
click at [136, 206] on div "[PERSON_NAME] 15:59 [PERSON_NAME]" at bounding box center [153, 200] width 43 height 24
copy div "[PERSON_NAME]"
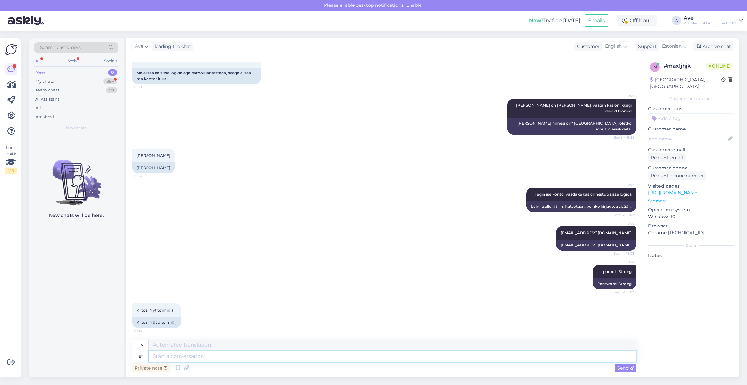
click at [154, 356] on textarea at bounding box center [393, 356] width 488 height 11
click at [617, 43] on span "English" at bounding box center [613, 46] width 17 height 7
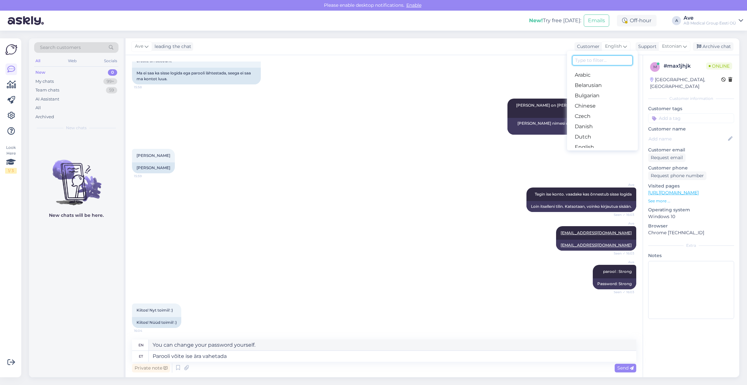
click at [601, 61] on input at bounding box center [603, 60] width 61 height 10
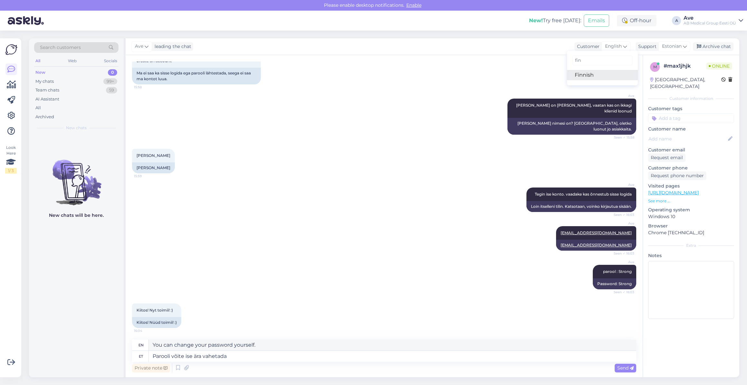
click at [598, 74] on link "Finnish" at bounding box center [602, 75] width 71 height 10
click at [625, 368] on span "Send" at bounding box center [626, 368] width 16 height 6
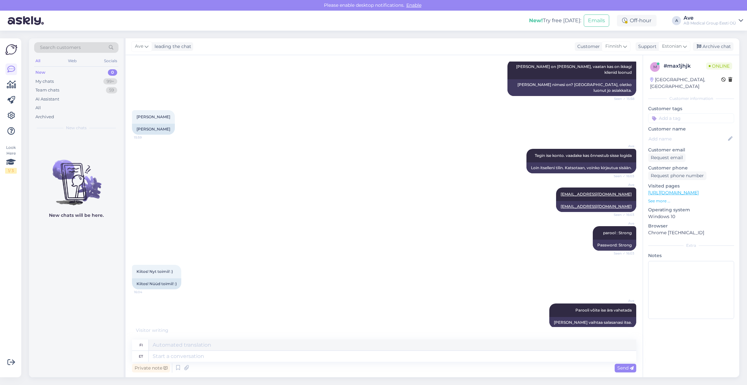
scroll to position [1580, 0]
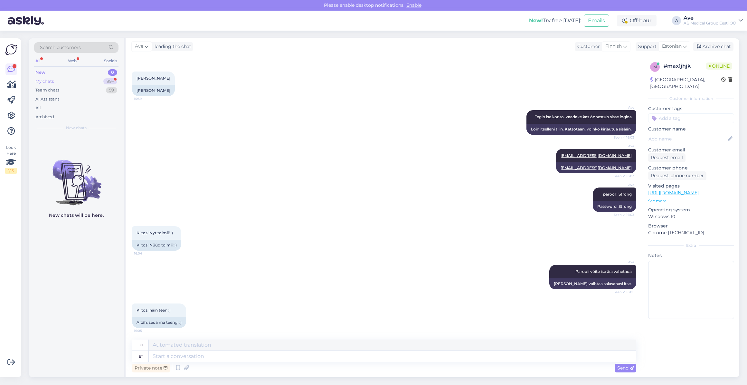
click at [64, 83] on div "My chats 99+" at bounding box center [76, 81] width 84 height 9
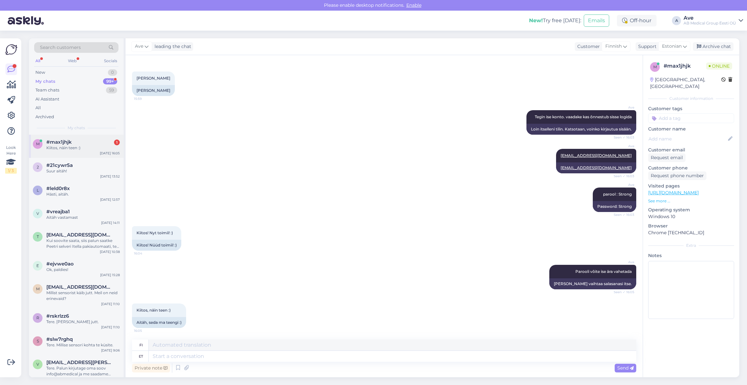
click at [78, 141] on div "#max1jhjk 1" at bounding box center [82, 142] width 73 height 6
